Goal: Transaction & Acquisition: Purchase product/service

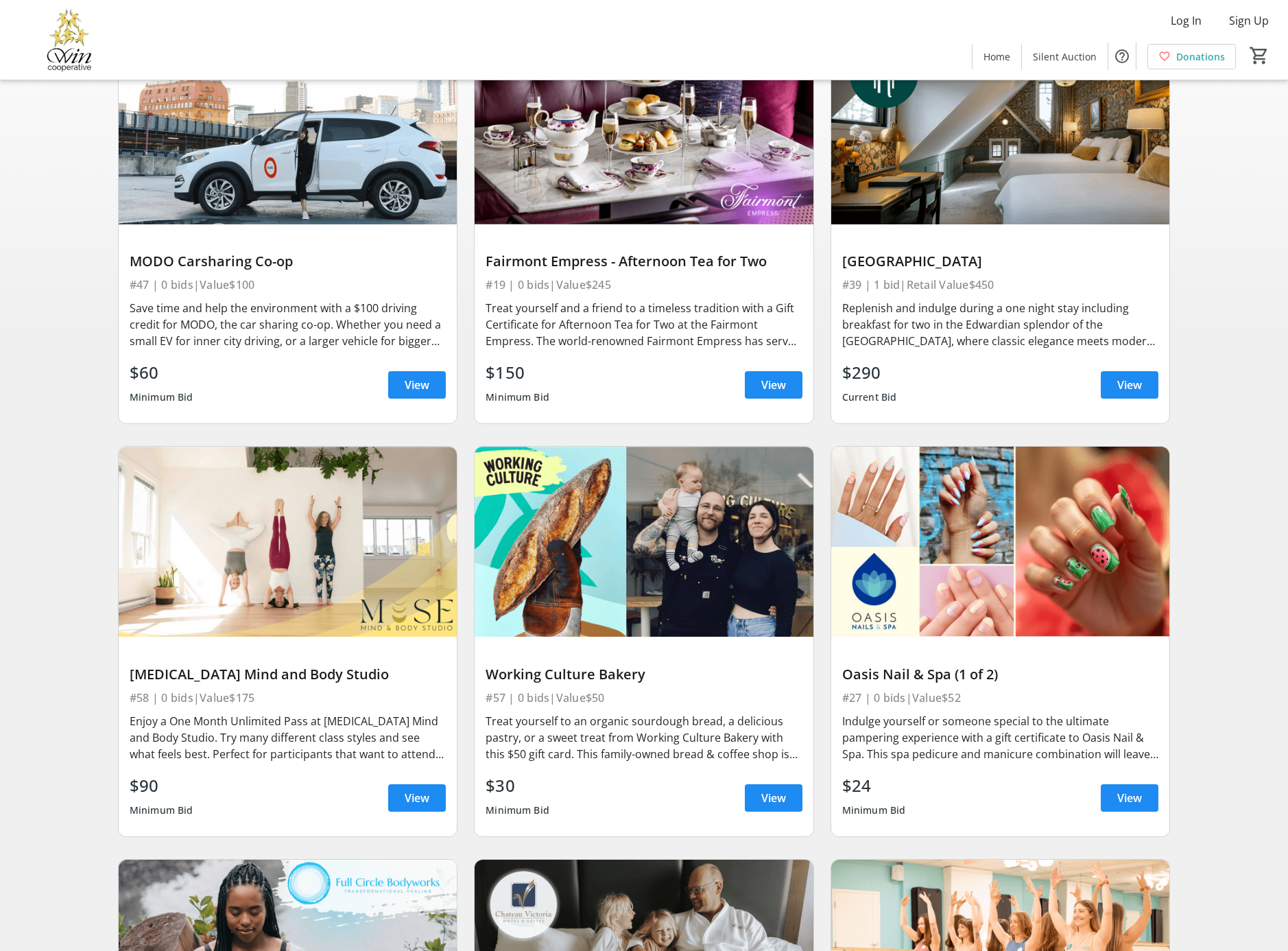
scroll to position [172, 0]
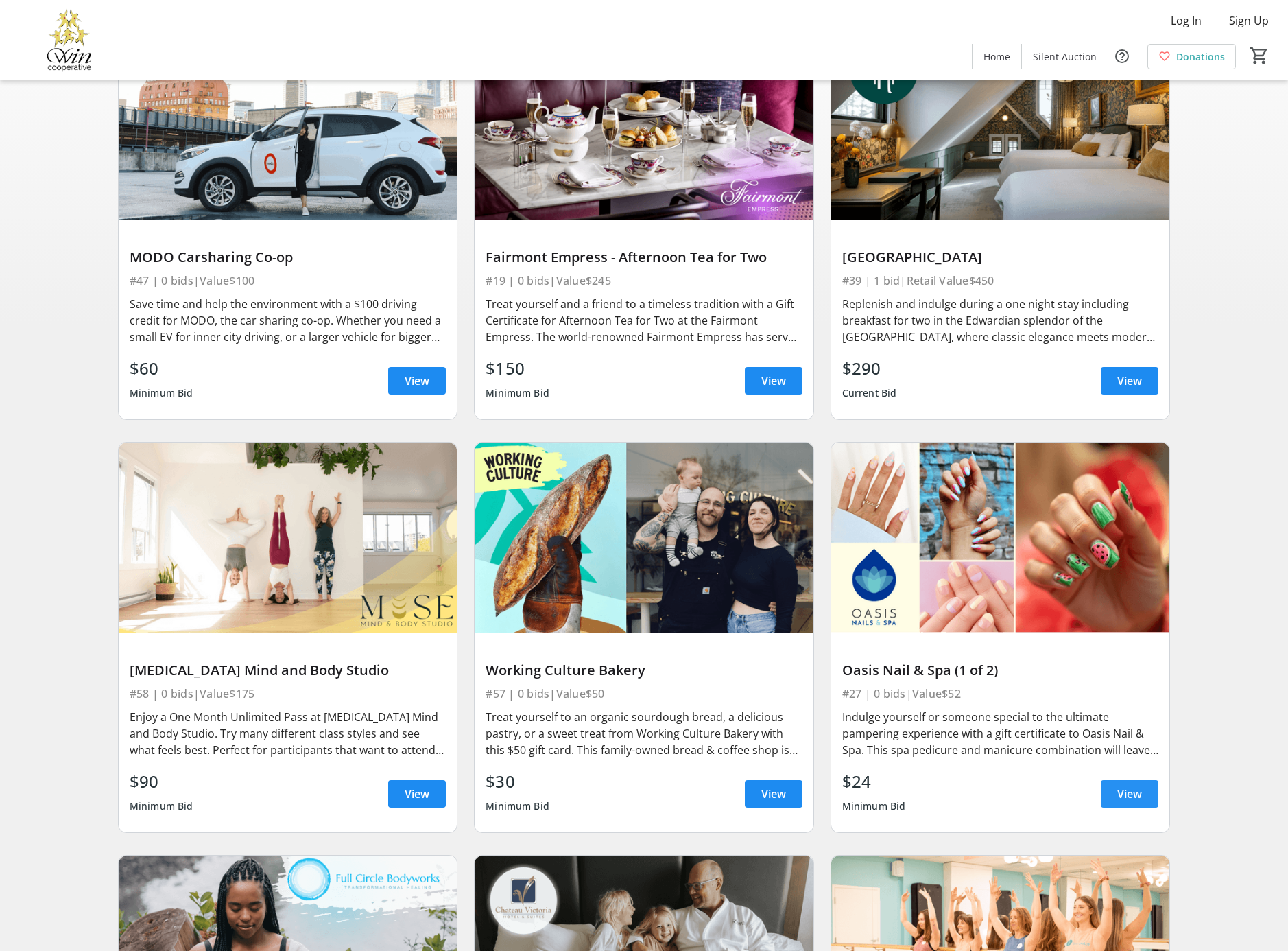
click at [1134, 799] on span "View" at bounding box center [1129, 794] width 25 height 16
click at [1104, 798] on span at bounding box center [1129, 794] width 57 height 33
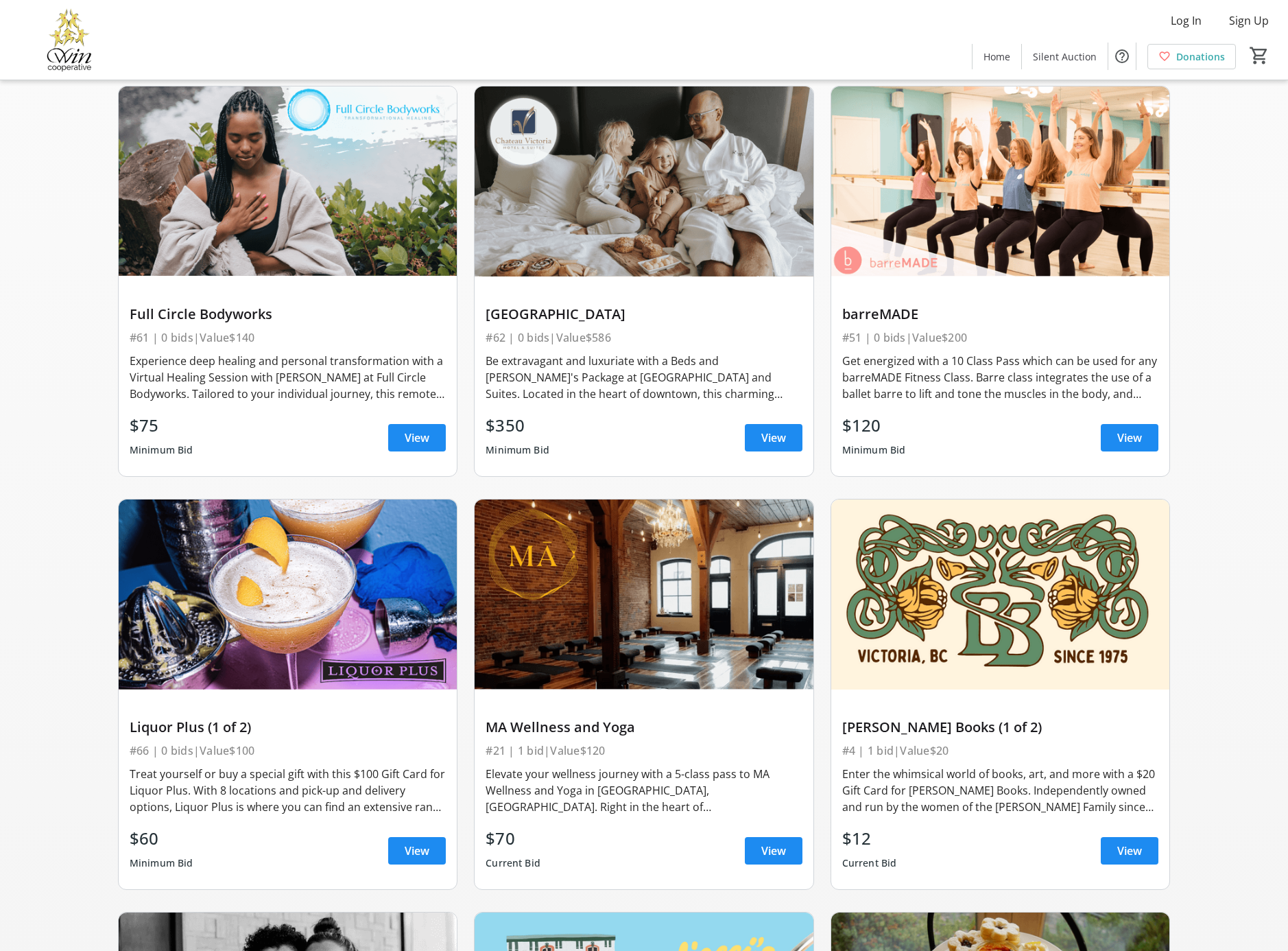
scroll to position [931, 0]
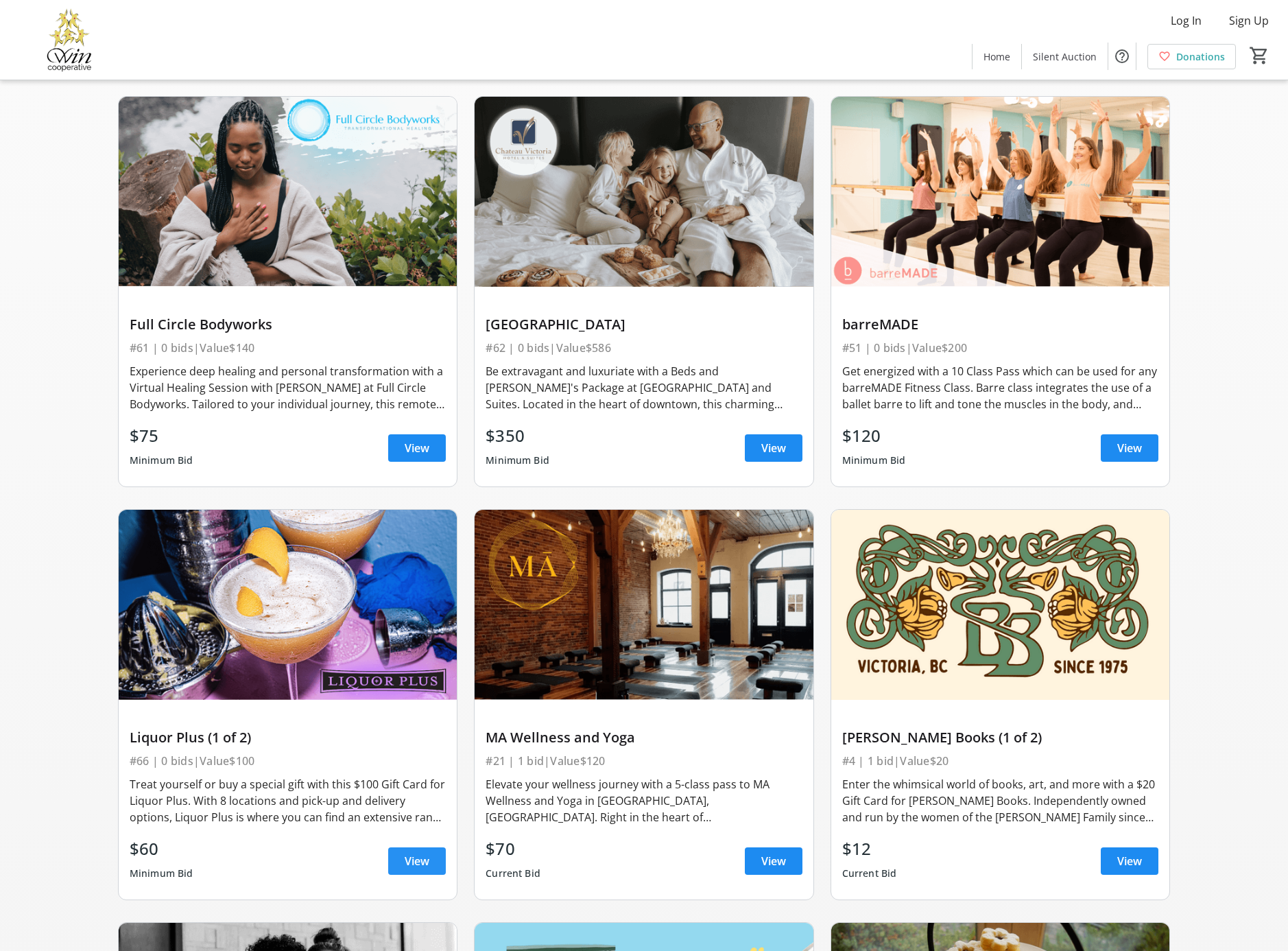
click at [419, 865] on span "View" at bounding box center [417, 861] width 25 height 16
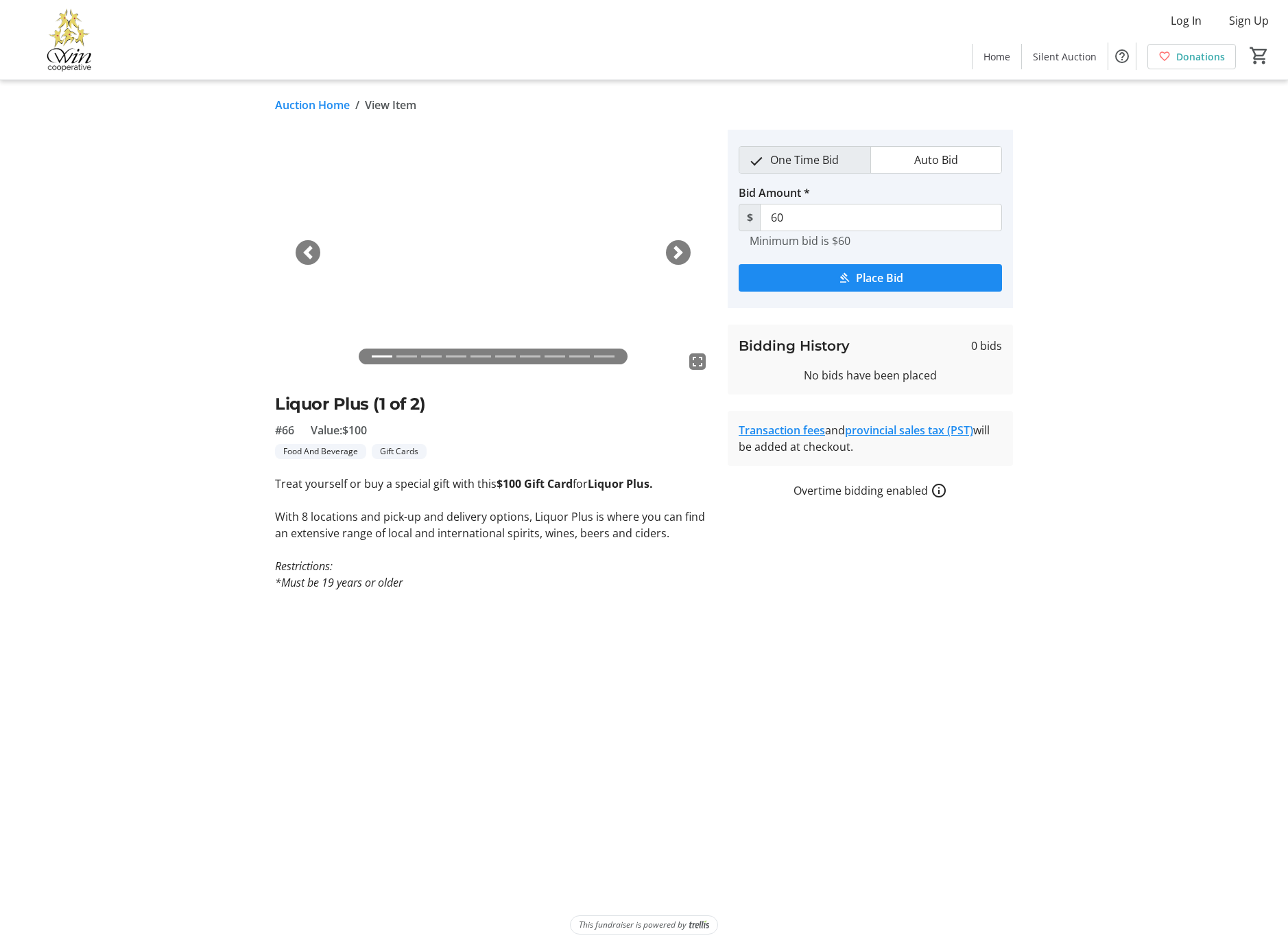
click at [683, 252] on span "button" at bounding box center [678, 252] width 14 height 14
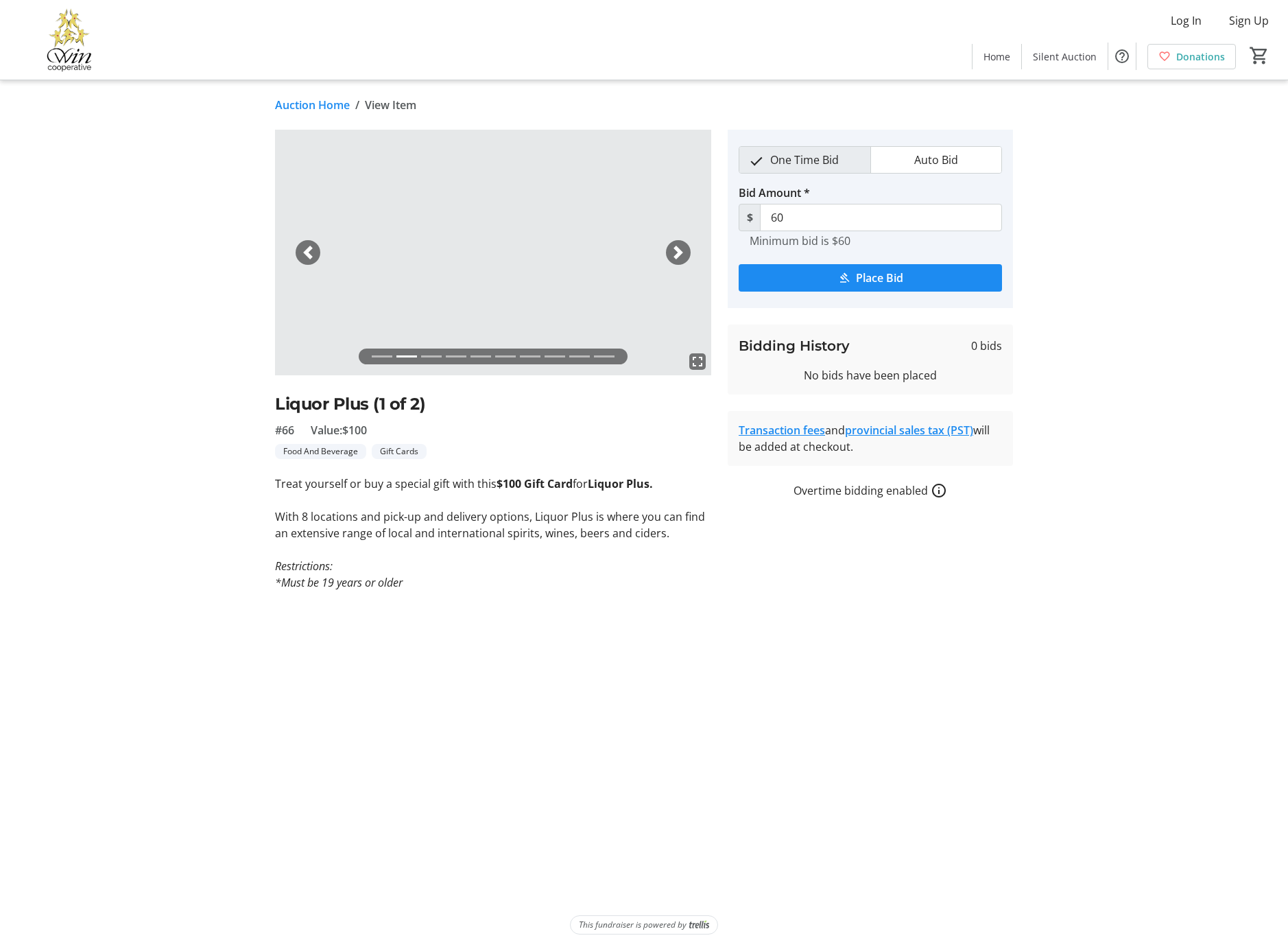
click at [683, 252] on span "button" at bounding box center [678, 252] width 14 height 14
